Goal: Information Seeking & Learning: Learn about a topic

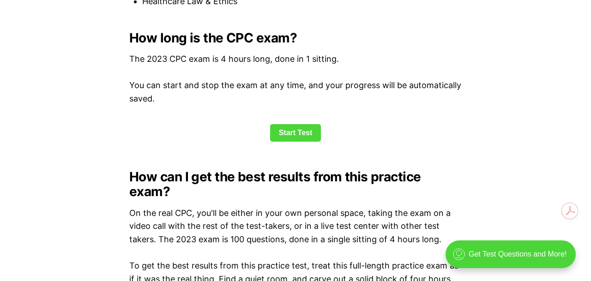
scroll to position [1249, 0]
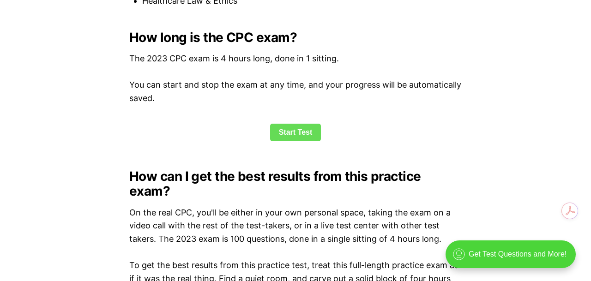
click at [311, 131] on link "Start Test" at bounding box center [295, 133] width 51 height 18
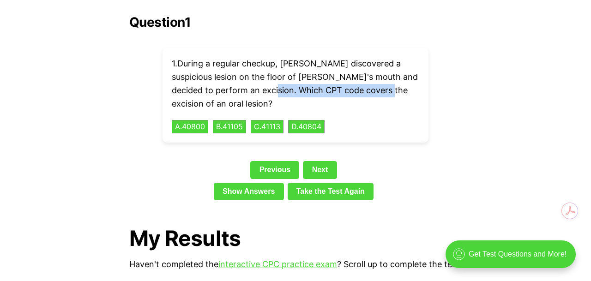
drag, startPoint x: 279, startPoint y: 75, endPoint x: 390, endPoint y: 81, distance: 111.0
click at [390, 81] on p "1 . During a regular checkup, [PERSON_NAME] discovered a suspicious lesion on t…" at bounding box center [296, 83] width 248 height 53
click at [384, 97] on div "1 . During a regular checkup, [PERSON_NAME] discovered a suspicious lesion on t…" at bounding box center [296, 95] width 266 height 95
drag, startPoint x: 280, startPoint y: 76, endPoint x: 446, endPoint y: 88, distance: 166.8
click at [445, 88] on div "Question 1 1 . During a regular checkup, [PERSON_NAME] discovered a suspicious …" at bounding box center [295, 109] width 333 height 189
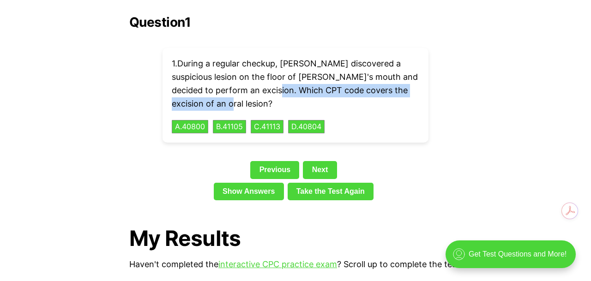
copy p "CPT code covers the excision of an oral lesion?"
click at [449, 127] on div "Question 1 1 . During a regular checkup, [PERSON_NAME] discovered a suspicious …" at bounding box center [295, 109] width 333 height 189
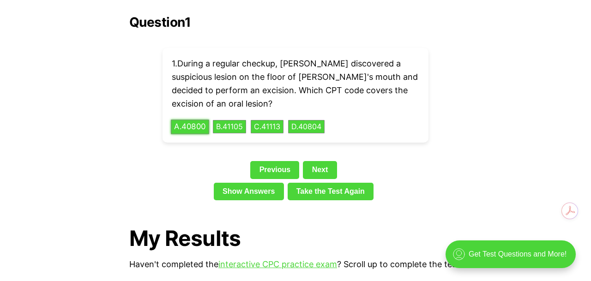
click at [196, 120] on button "A . 40800" at bounding box center [190, 127] width 38 height 14
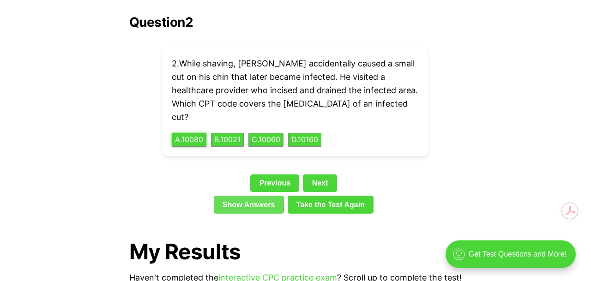
click at [251, 196] on link "Show Answers" at bounding box center [249, 205] width 70 height 18
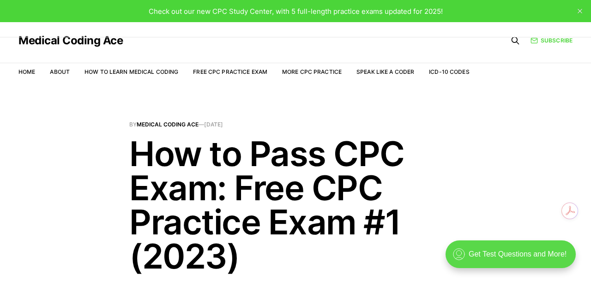
click at [516, 253] on div ".cls-1{fill:none;stroke:currentColor;stroke-linecap:round;stroke-linejoin:round…" at bounding box center [511, 255] width 130 height 28
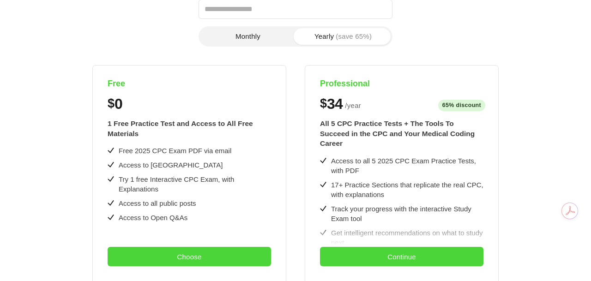
scroll to position [145, 0]
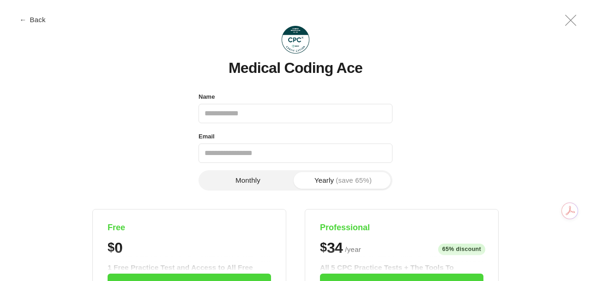
click at [32, 18] on button "← Back" at bounding box center [33, 19] width 37 height 7
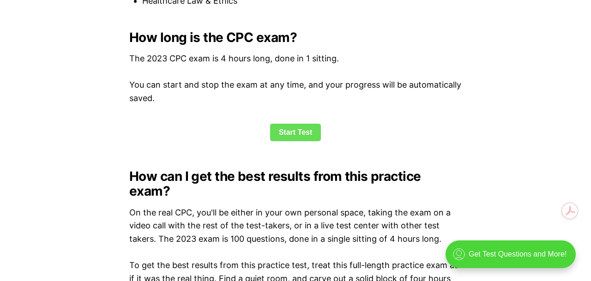
click at [300, 134] on link "Start Test" at bounding box center [295, 133] width 51 height 18
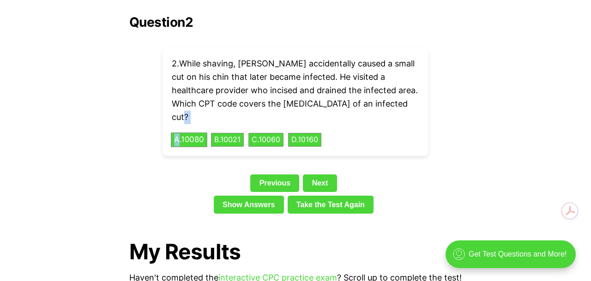
drag, startPoint x: 410, startPoint y: 88, endPoint x: 183, endPoint y: 105, distance: 227.9
click at [182, 106] on div "2 . While shaving, [PERSON_NAME] accidentally caused a small cut on his chin th…" at bounding box center [296, 102] width 266 height 108
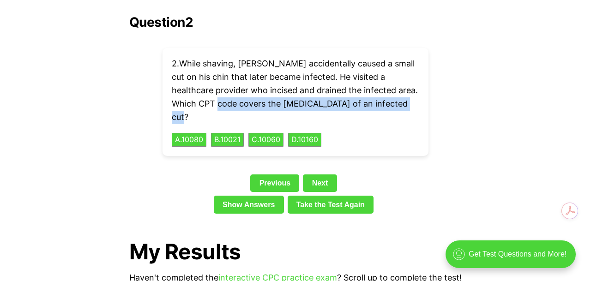
drag, startPoint x: 411, startPoint y: 87, endPoint x: 223, endPoint y: 102, distance: 188.1
click at [223, 100] on div "2 . While shaving, [PERSON_NAME] accidentally caused a small cut on his chin th…" at bounding box center [296, 102] width 266 height 108
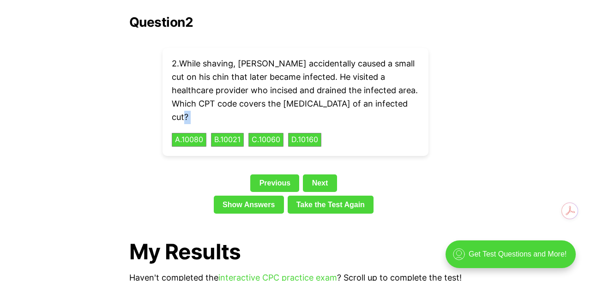
click at [411, 86] on p "2 . While shaving, [PERSON_NAME] accidentally caused a small cut on his chin th…" at bounding box center [296, 90] width 248 height 67
click at [413, 89] on p "2 . While shaving, [PERSON_NAME] accidentally caused a small cut on his chin th…" at bounding box center [296, 90] width 248 height 67
drag, startPoint x: 413, startPoint y: 89, endPoint x: 400, endPoint y: 89, distance: 12.0
click at [400, 89] on p "2 . While shaving, [PERSON_NAME] accidentally caused a small cut on his chin th…" at bounding box center [296, 90] width 248 height 67
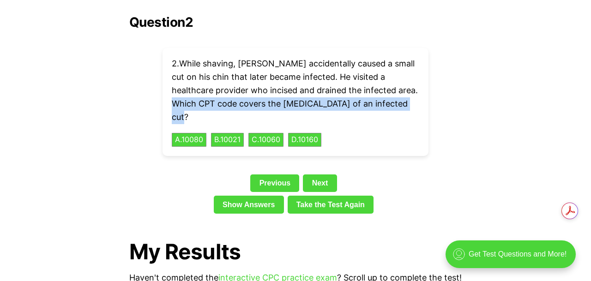
drag, startPoint x: 411, startPoint y: 90, endPoint x: 168, endPoint y: 96, distance: 243.1
click at [158, 96] on div "Question 2 2 . While shaving, [PERSON_NAME] accidentally caused a small cut on …" at bounding box center [295, 116] width 333 height 203
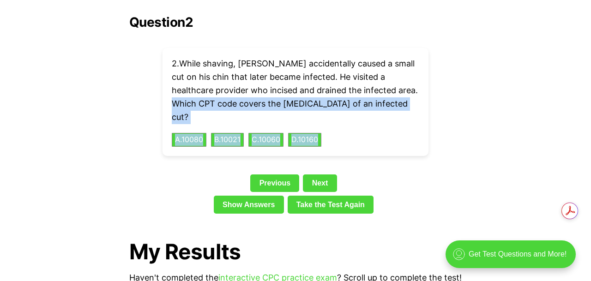
drag, startPoint x: 173, startPoint y: 89, endPoint x: 381, endPoint y: 113, distance: 209.3
click at [381, 113] on div "2 . While shaving, [PERSON_NAME] accidentally caused a small cut on his chin th…" at bounding box center [296, 102] width 266 height 108
click at [297, 89] on p "2 . While shaving, [PERSON_NAME] accidentally caused a small cut on his chin th…" at bounding box center [296, 90] width 248 height 67
drag, startPoint x: 172, startPoint y: 89, endPoint x: 388, endPoint y: 109, distance: 217.1
click at [388, 109] on div "2 . While shaving, [PERSON_NAME] accidentally caused a small cut on his chin th…" at bounding box center [296, 102] width 266 height 108
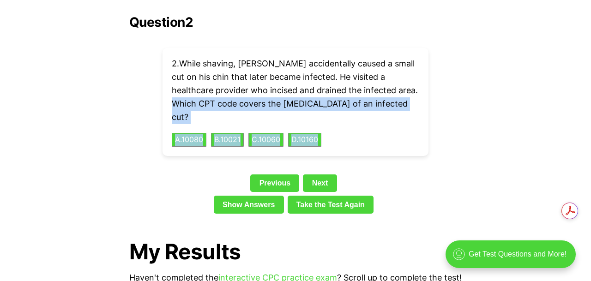
copy div "CPT code covers the [MEDICAL_DATA] of an infected cut? A . 10080 B . 10021 C . …"
click at [203, 175] on div "Previous Next" at bounding box center [295, 185] width 333 height 21
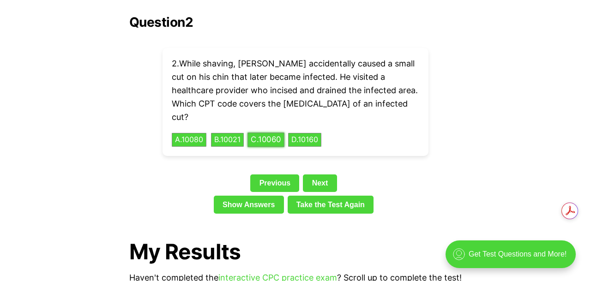
click at [279, 133] on button "C . 10060" at bounding box center [266, 140] width 37 height 14
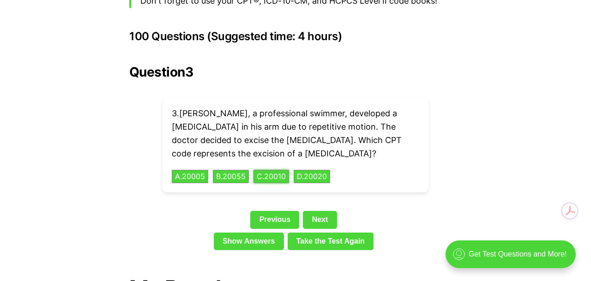
scroll to position [2066, 0]
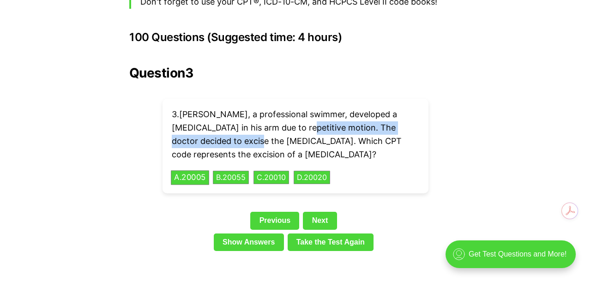
drag, startPoint x: 221, startPoint y: 125, endPoint x: 202, endPoint y: 144, distance: 26.5
click at [263, 117] on p "3 . [PERSON_NAME], a professional swimmer, developed a [MEDICAL_DATA] in his ar…" at bounding box center [296, 134] width 248 height 53
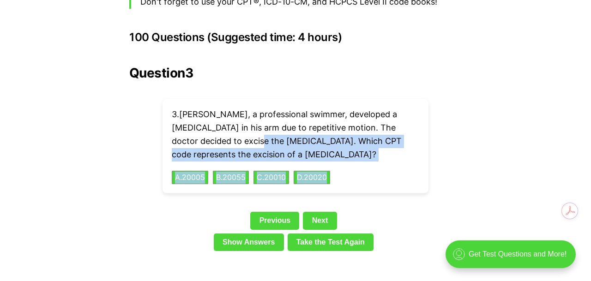
drag, startPoint x: 219, startPoint y: 125, endPoint x: 324, endPoint y: 159, distance: 110.1
click at [324, 159] on div "3 . [PERSON_NAME], a professional swimmer, developed a [MEDICAL_DATA] in his ar…" at bounding box center [296, 146] width 266 height 95
copy div "CPT code represents the excision of a [MEDICAL_DATA]? A . 20005 B . 20055 C . 2…"
click at [388, 66] on h2 "Question 3" at bounding box center [295, 73] width 333 height 15
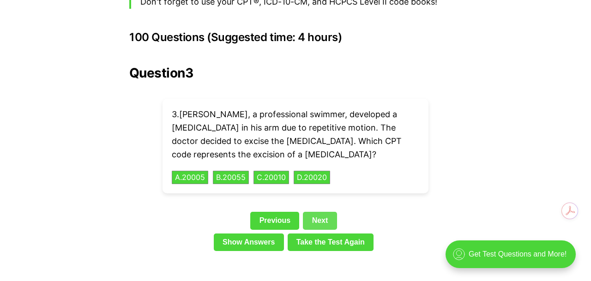
click at [323, 212] on link "Next" at bounding box center [320, 221] width 34 height 18
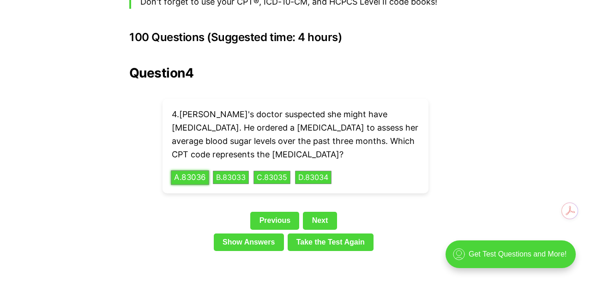
click at [200, 170] on button "A . 83036" at bounding box center [190, 177] width 38 height 14
